Goal: Task Accomplishment & Management: Use online tool/utility

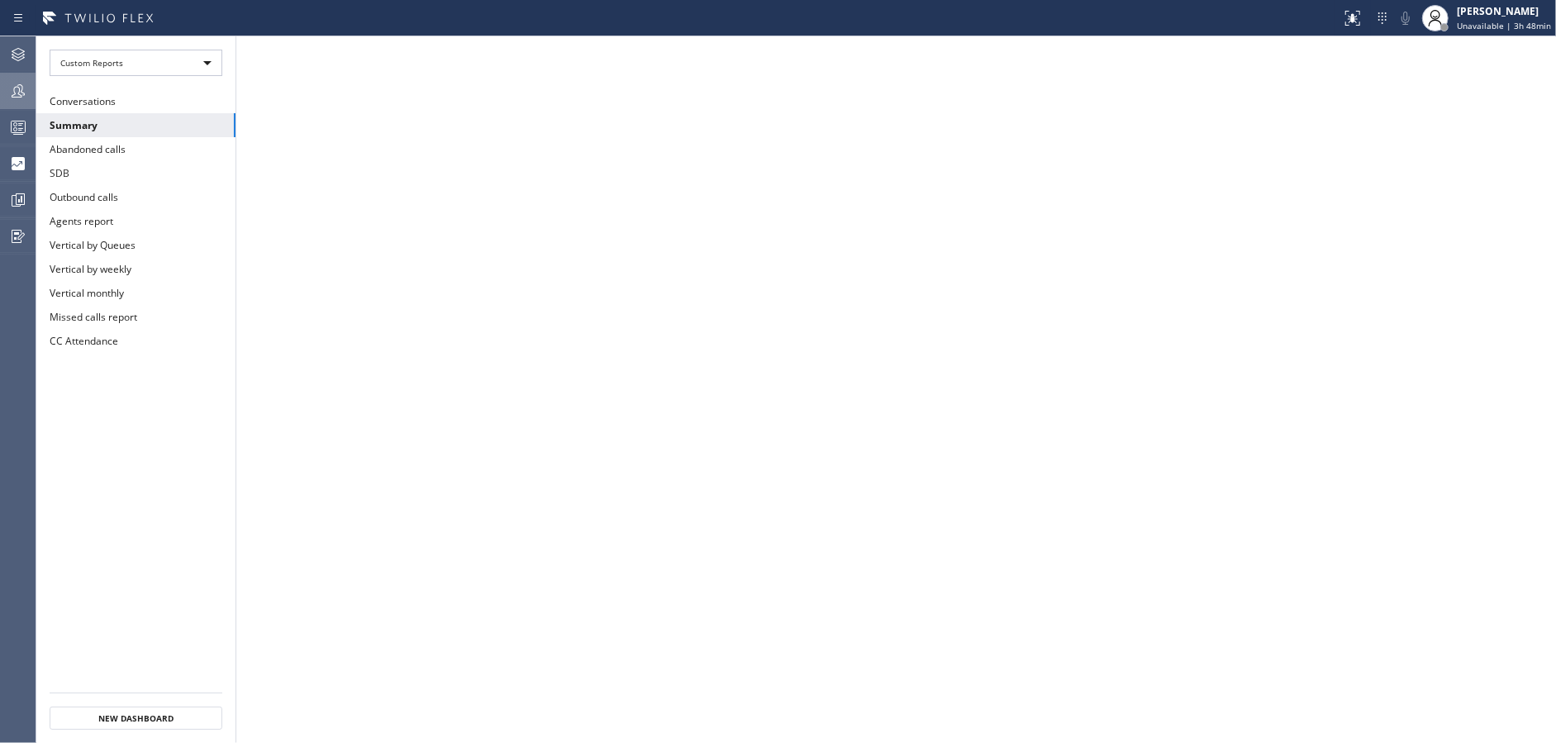
click at [13, 86] on icon at bounding box center [18, 91] width 20 height 20
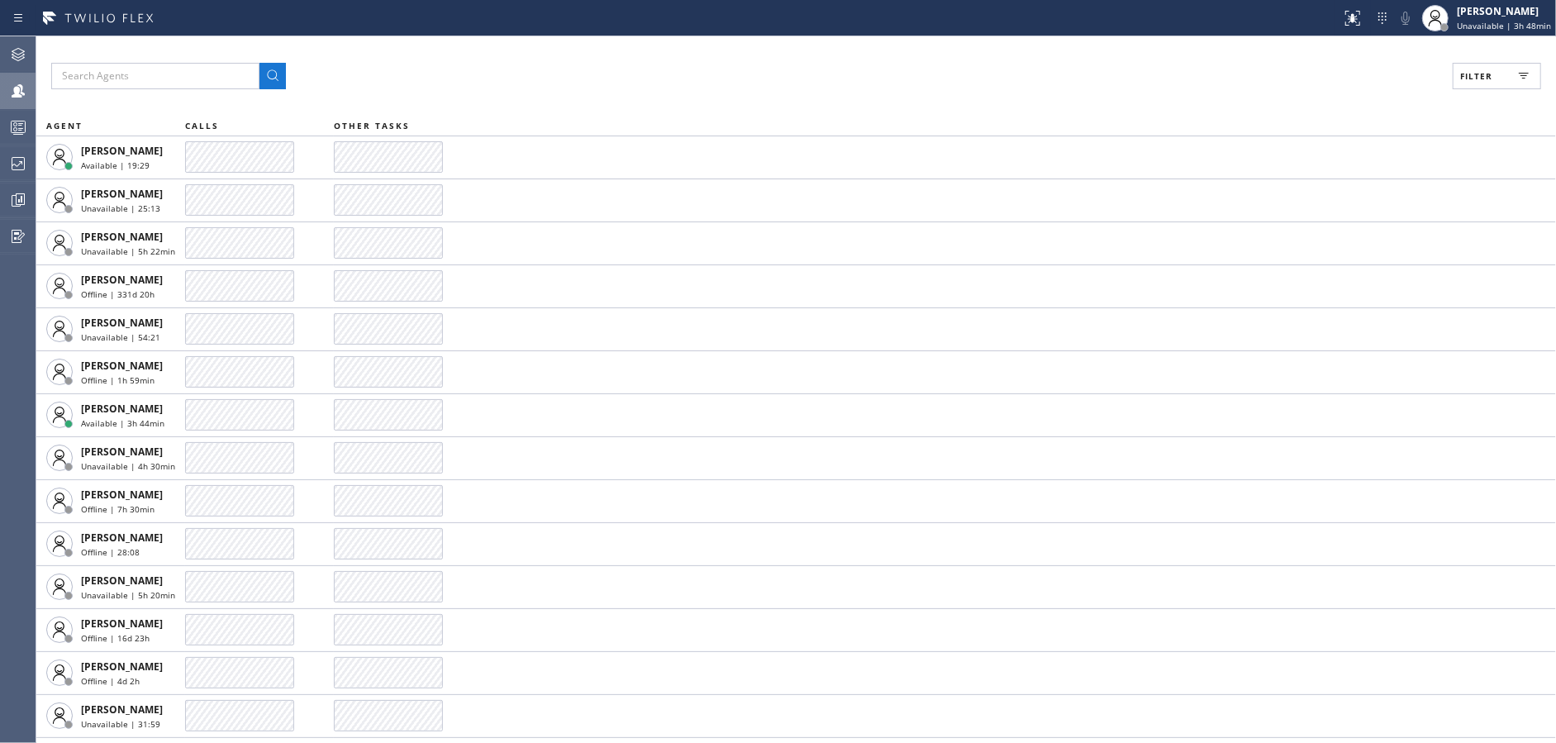
click at [1488, 67] on button "Filter" at bounding box center [1497, 76] width 88 height 26
click at [1320, 242] on input "Break" at bounding box center [1316, 248] width 20 height 20
checkbox input "true"
click at [1448, 83] on button "Apply" at bounding box center [1455, 94] width 60 height 23
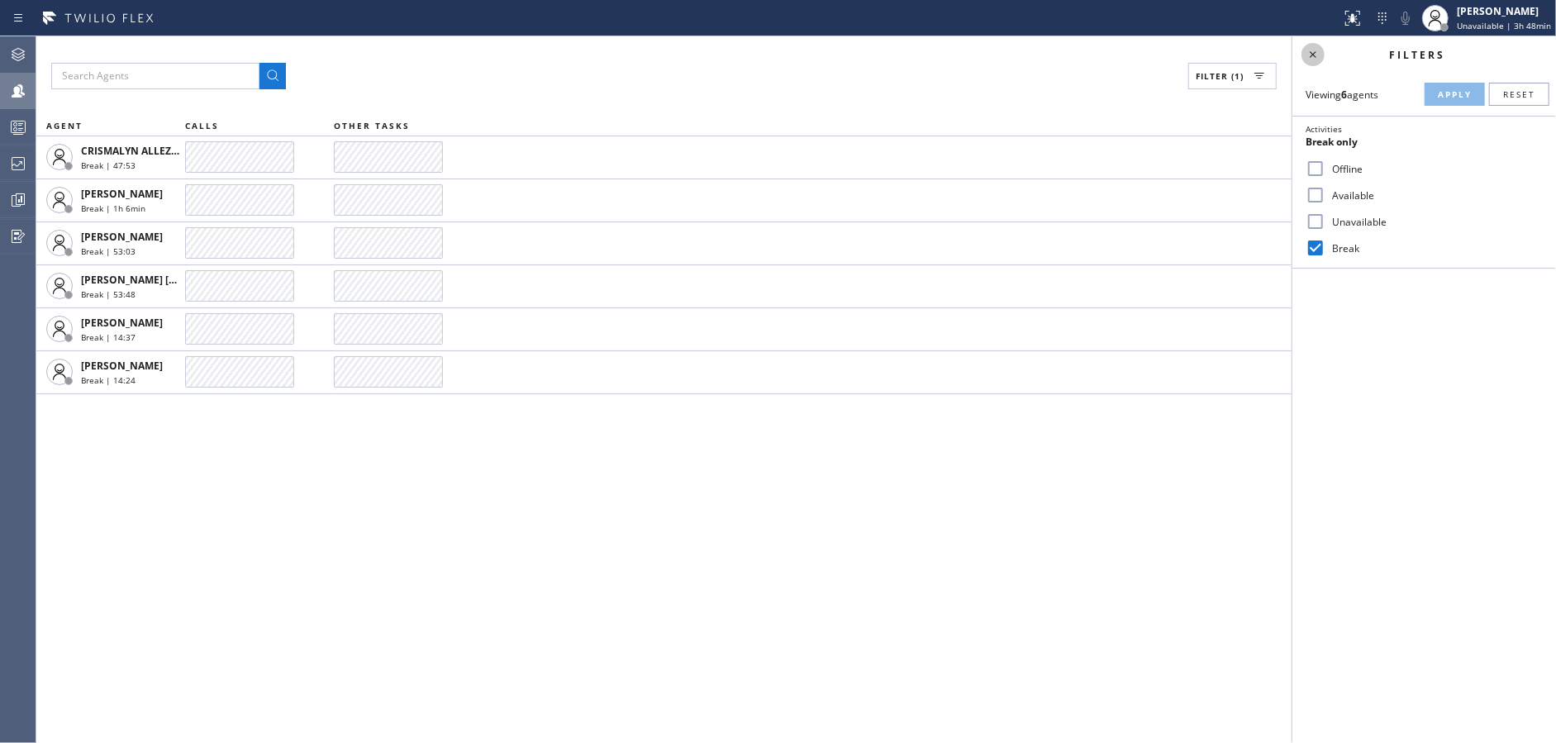
click at [1308, 56] on icon at bounding box center [1313, 55] width 20 height 20
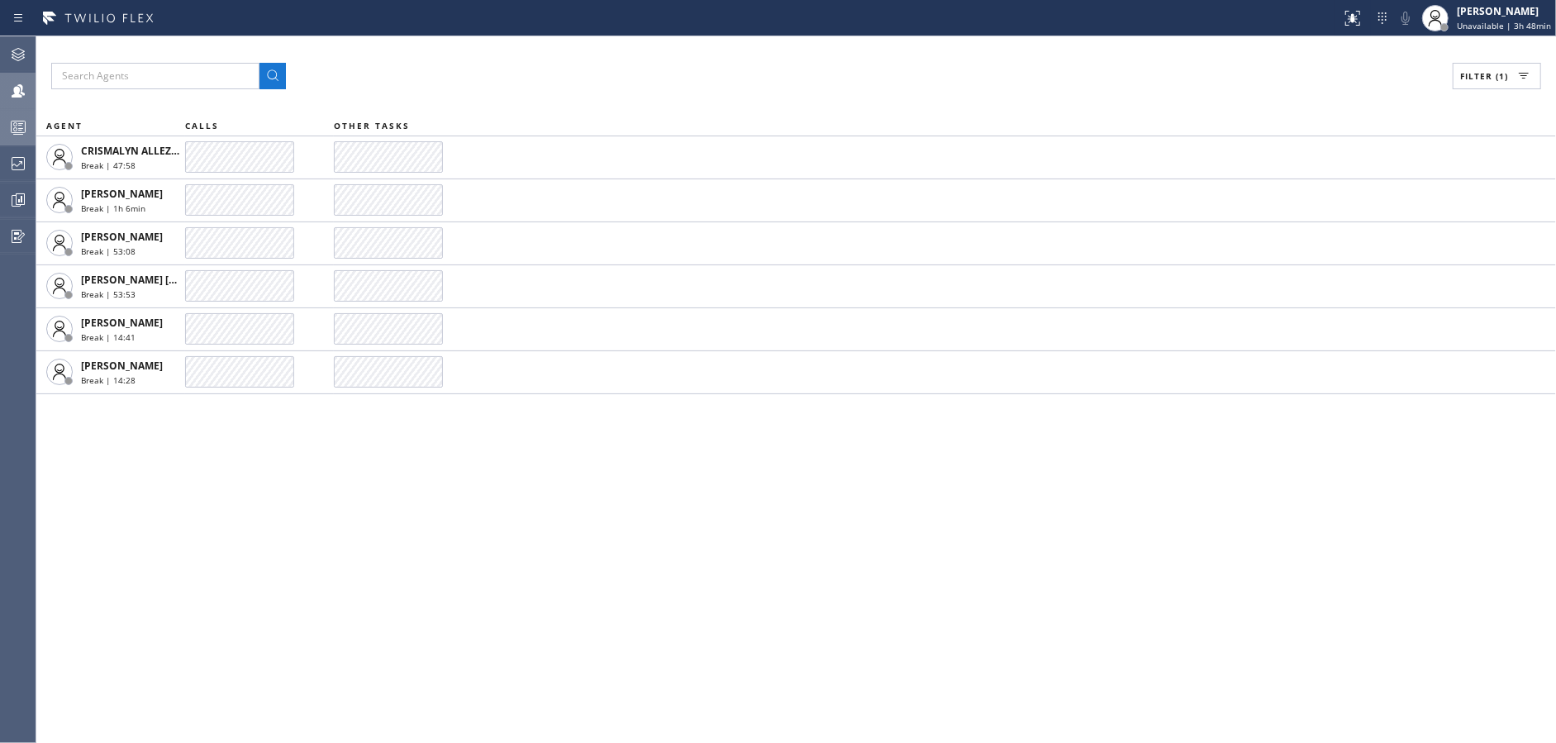
click at [16, 138] on div at bounding box center [18, 127] width 36 height 33
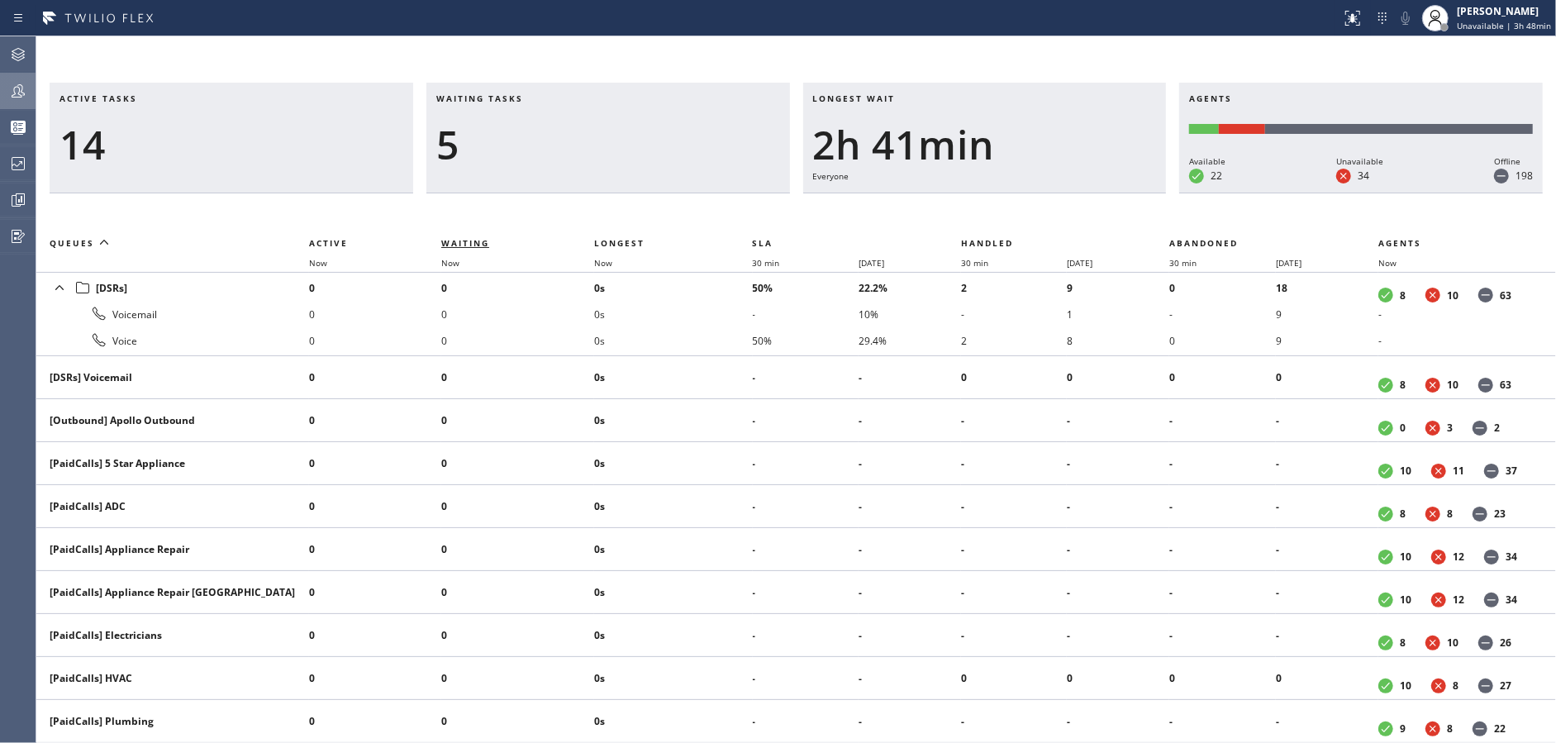
click at [468, 241] on span "Waiting" at bounding box center [465, 243] width 48 height 12
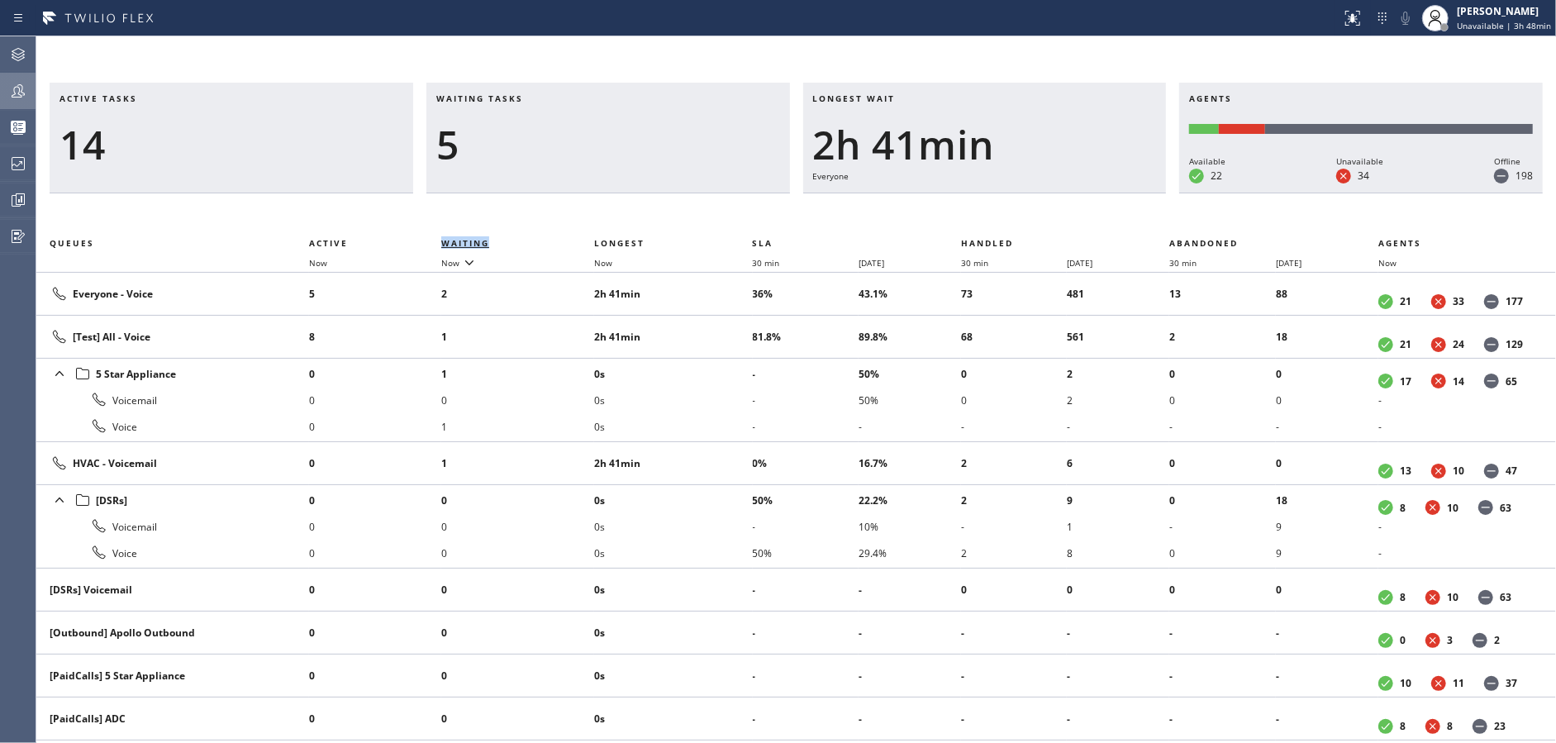
click at [468, 241] on span "Waiting" at bounding box center [465, 243] width 48 height 12
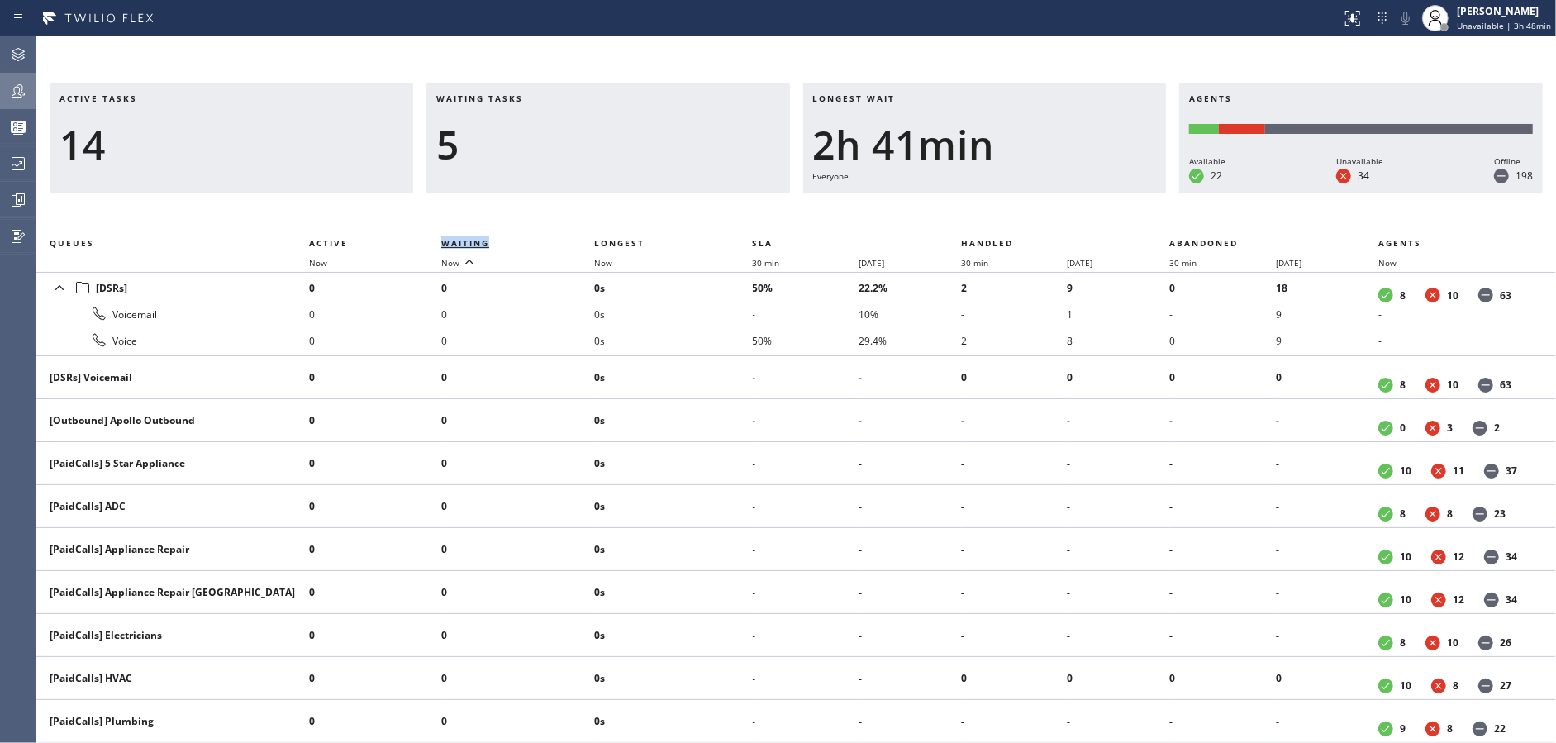
click at [468, 241] on span "Waiting" at bounding box center [465, 243] width 48 height 12
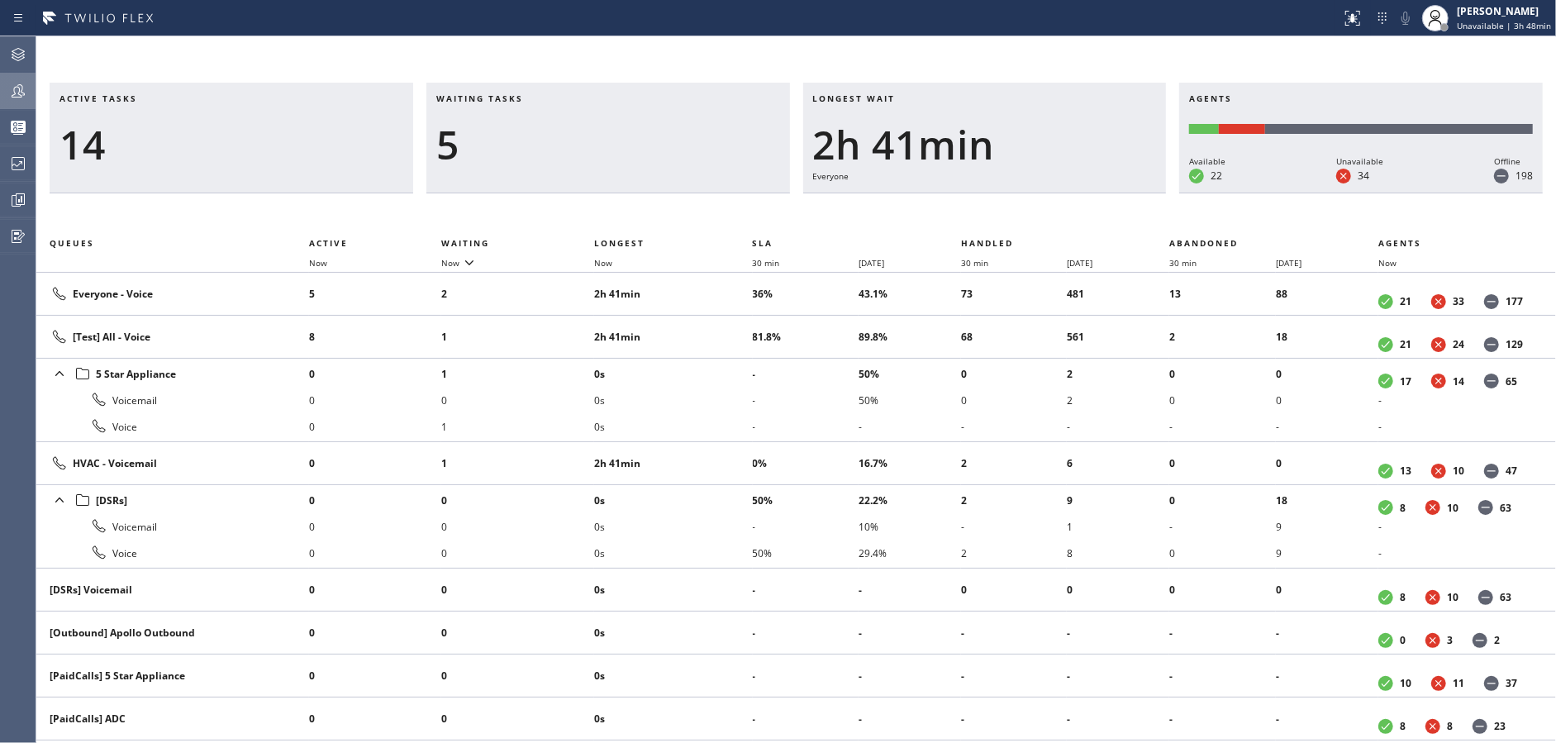
click at [541, 153] on div "5" at bounding box center [608, 145] width 344 height 48
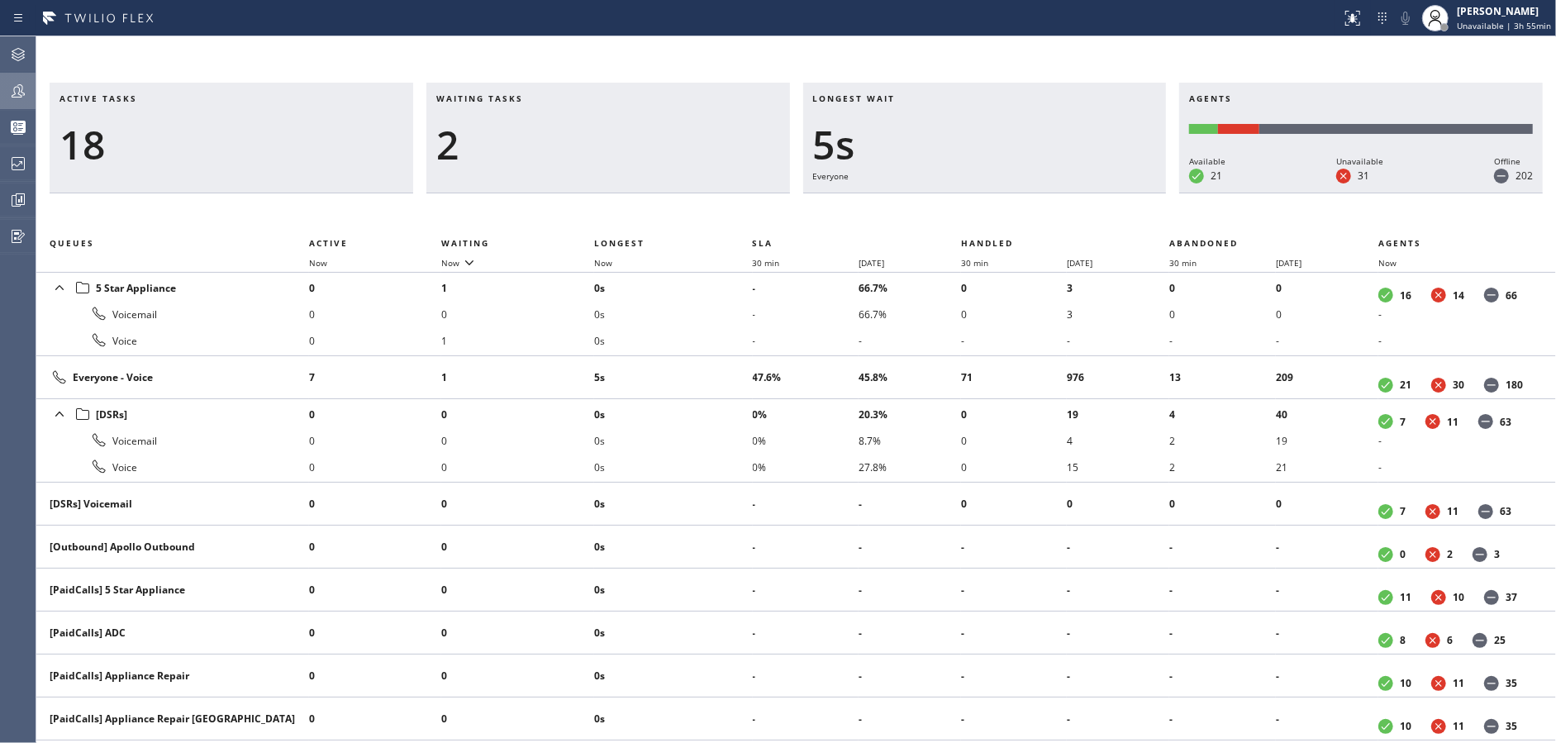
click at [447, 62] on div "Active tasks 18 Waiting tasks 2 Longest wait 5s Everyone Agents Available 21 Un…" at bounding box center [796, 389] width 1520 height 707
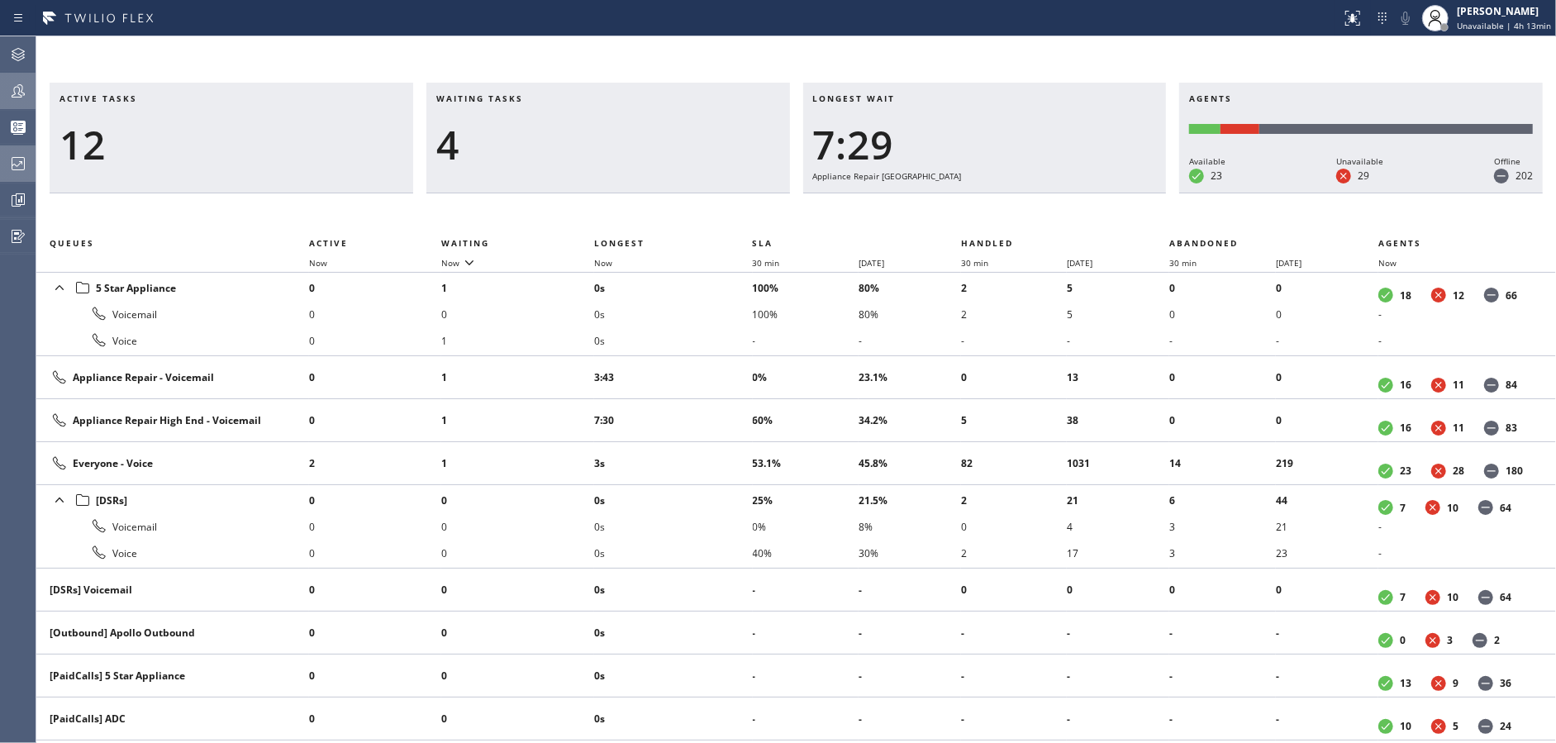
click at [0, 169] on div at bounding box center [18, 164] width 36 height 20
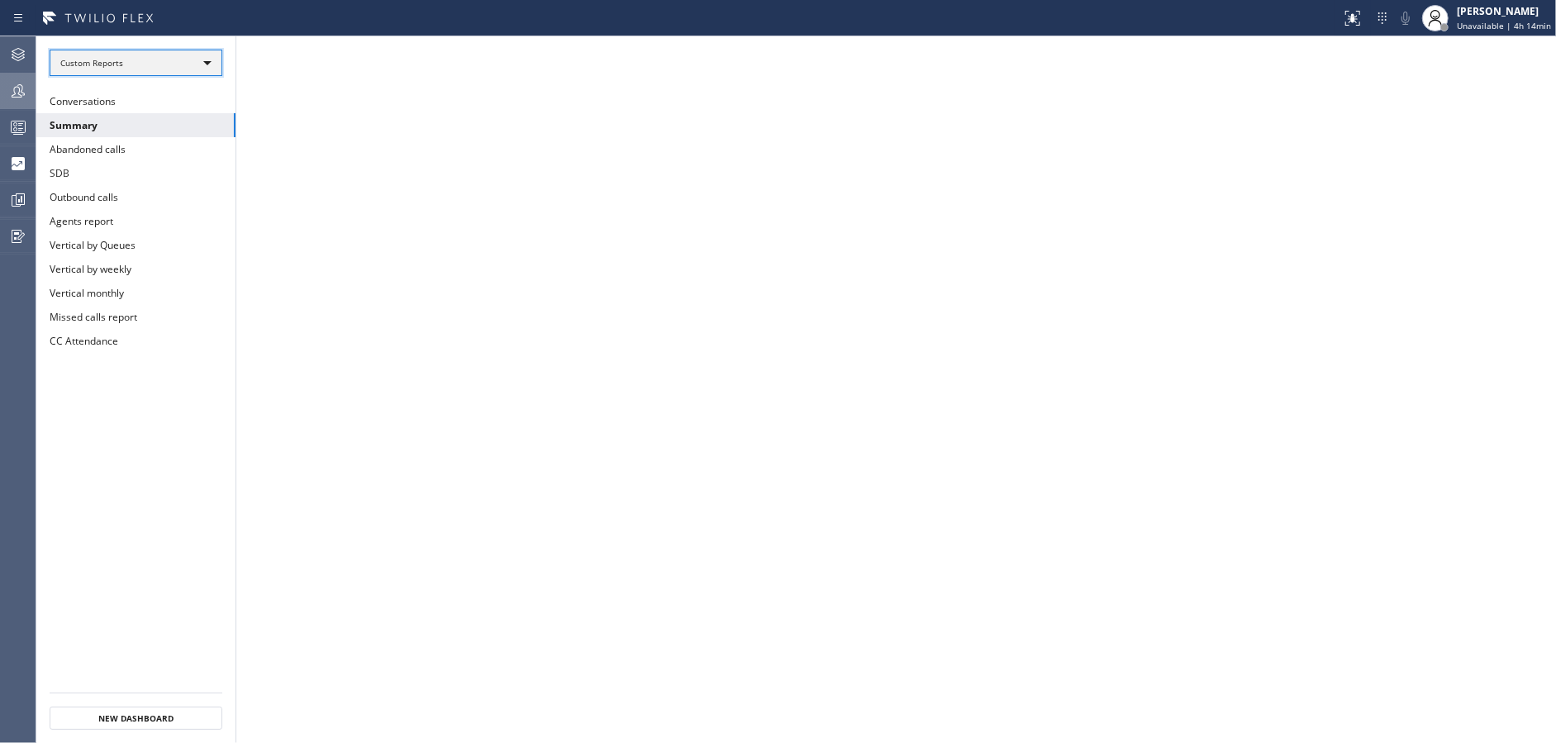
click at [215, 60] on div "Custom Reports" at bounding box center [136, 63] width 173 height 26
click at [178, 165] on li "Custom Reports" at bounding box center [134, 169] width 169 height 20
click at [1510, 27] on span "Unavailable | 5h 25min" at bounding box center [1504, 26] width 94 height 12
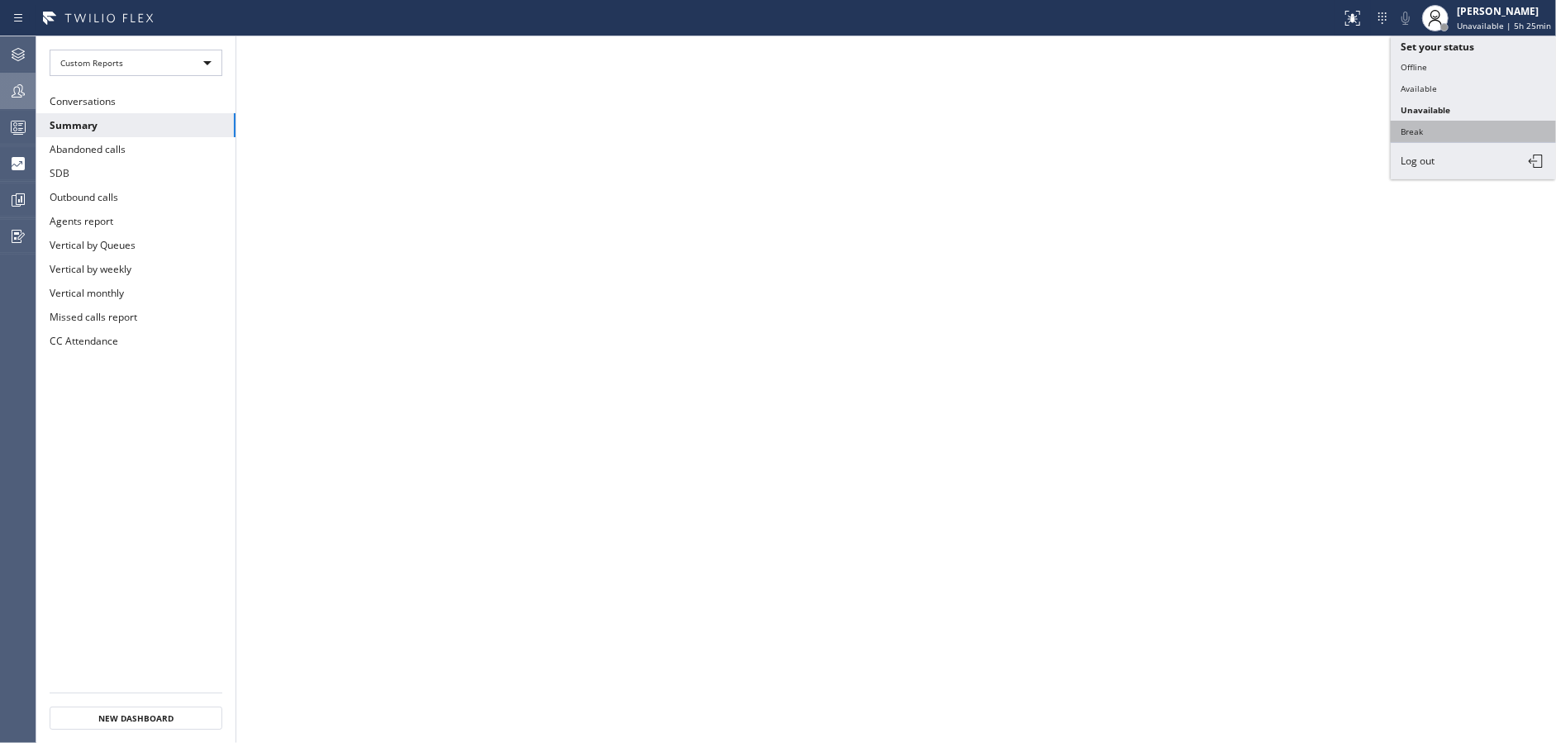
click at [1450, 125] on button "Break" at bounding box center [1473, 131] width 165 height 21
